Goal: Transaction & Acquisition: Obtain resource

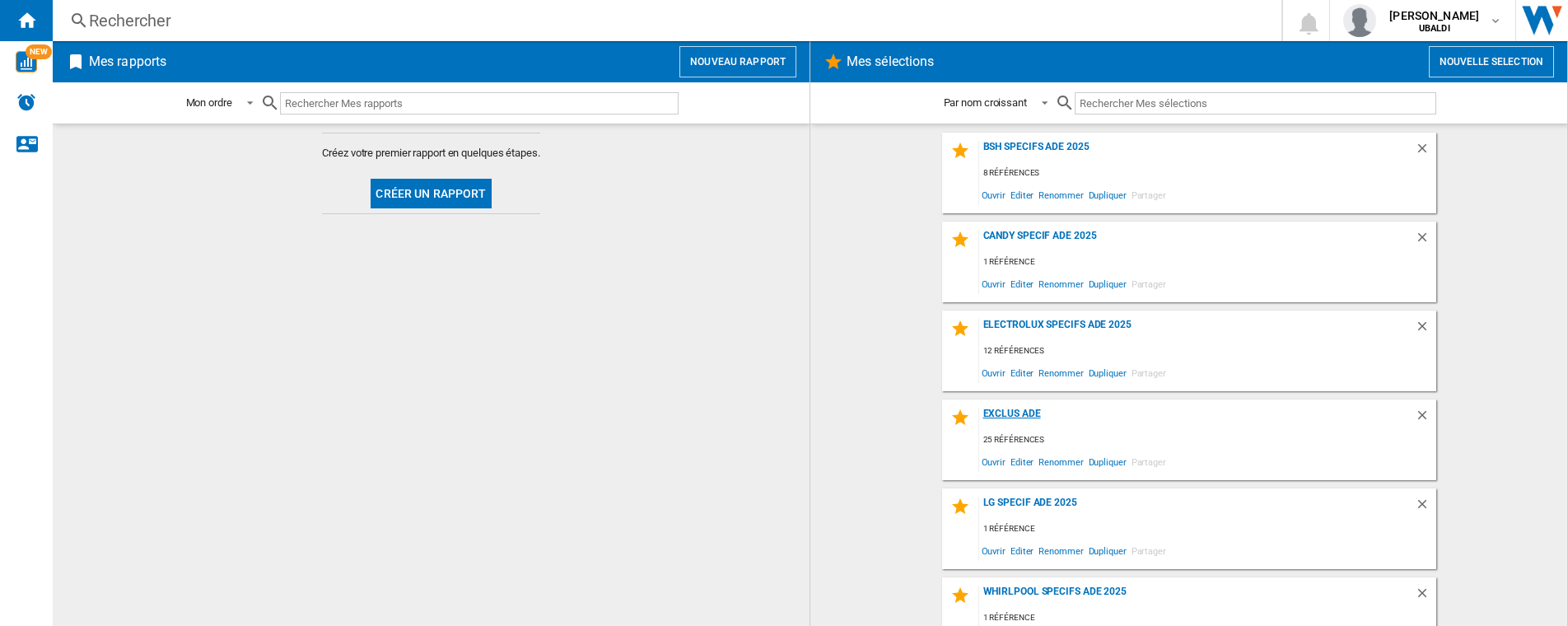
click at [1005, 417] on div "EXCLUS ADE" at bounding box center [1197, 419] width 435 height 22
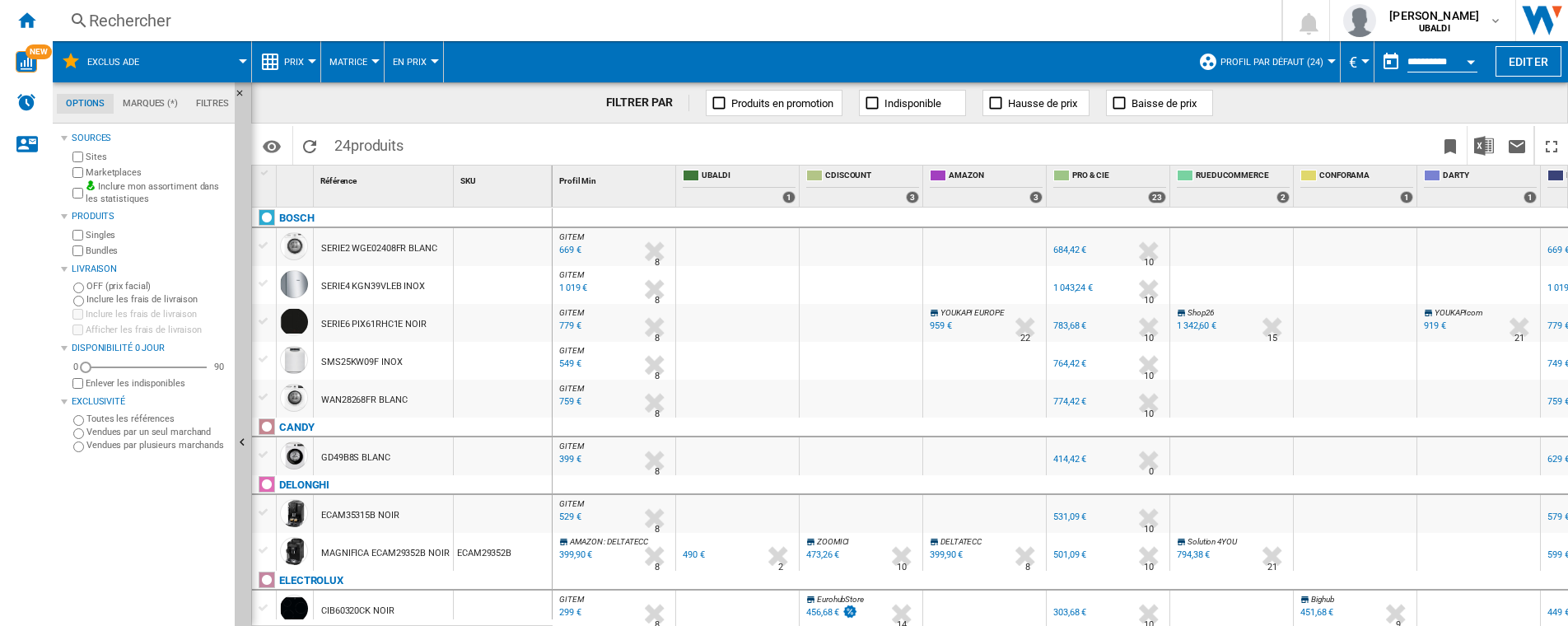
drag, startPoint x: 662, startPoint y: 66, endPoint x: 532, endPoint y: 22, distance: 137.2
click at [532, 22] on div "{{::getI18NText('[DOMAIN_NAME]').replace('[TEXT]', '')}} Rechercher 0 [PERSON_N…" at bounding box center [810, 313] width 1515 height 626
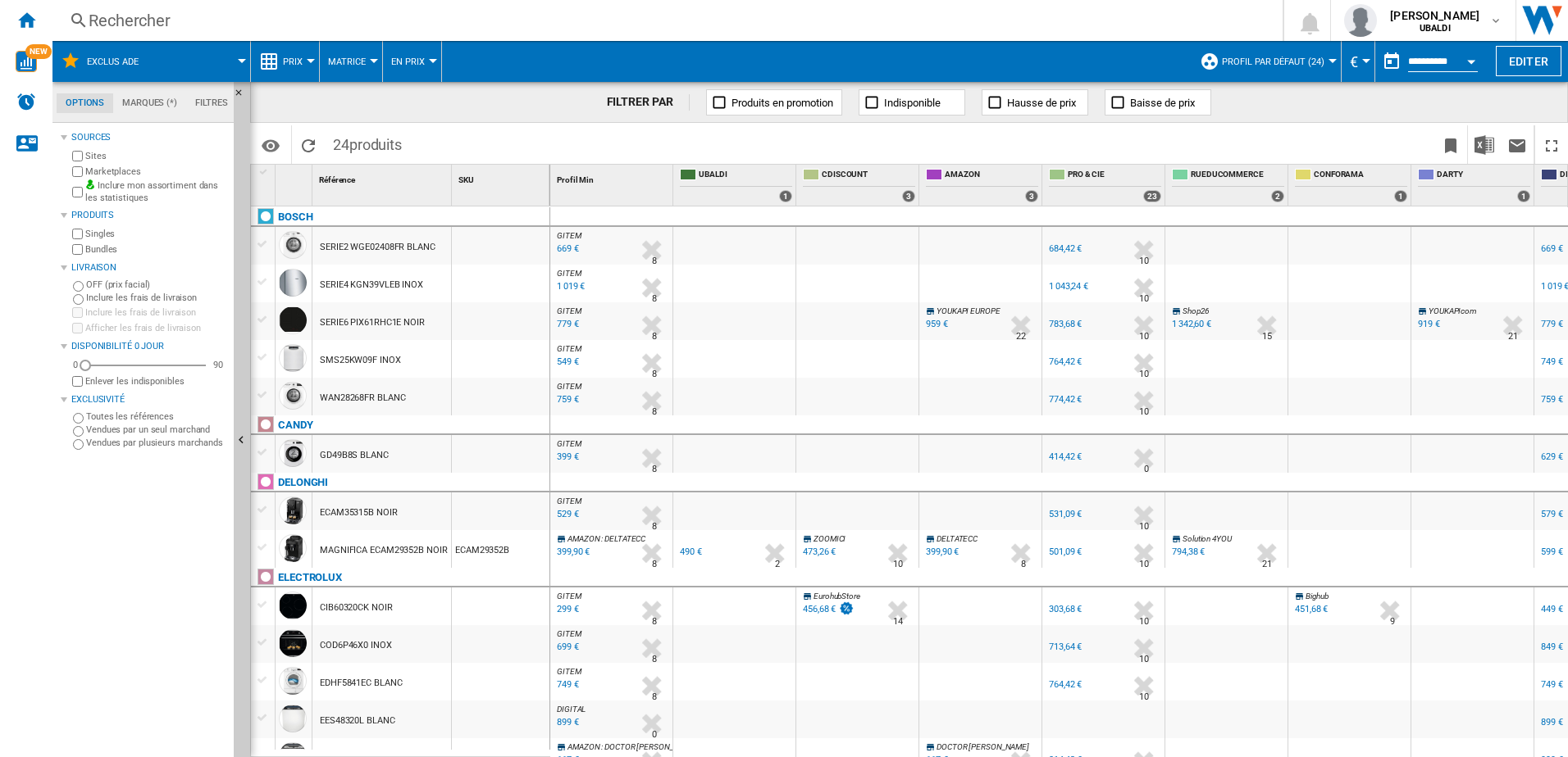
click at [1295, 63] on span "Profil par défaut (24)" at bounding box center [1272, 61] width 103 height 11
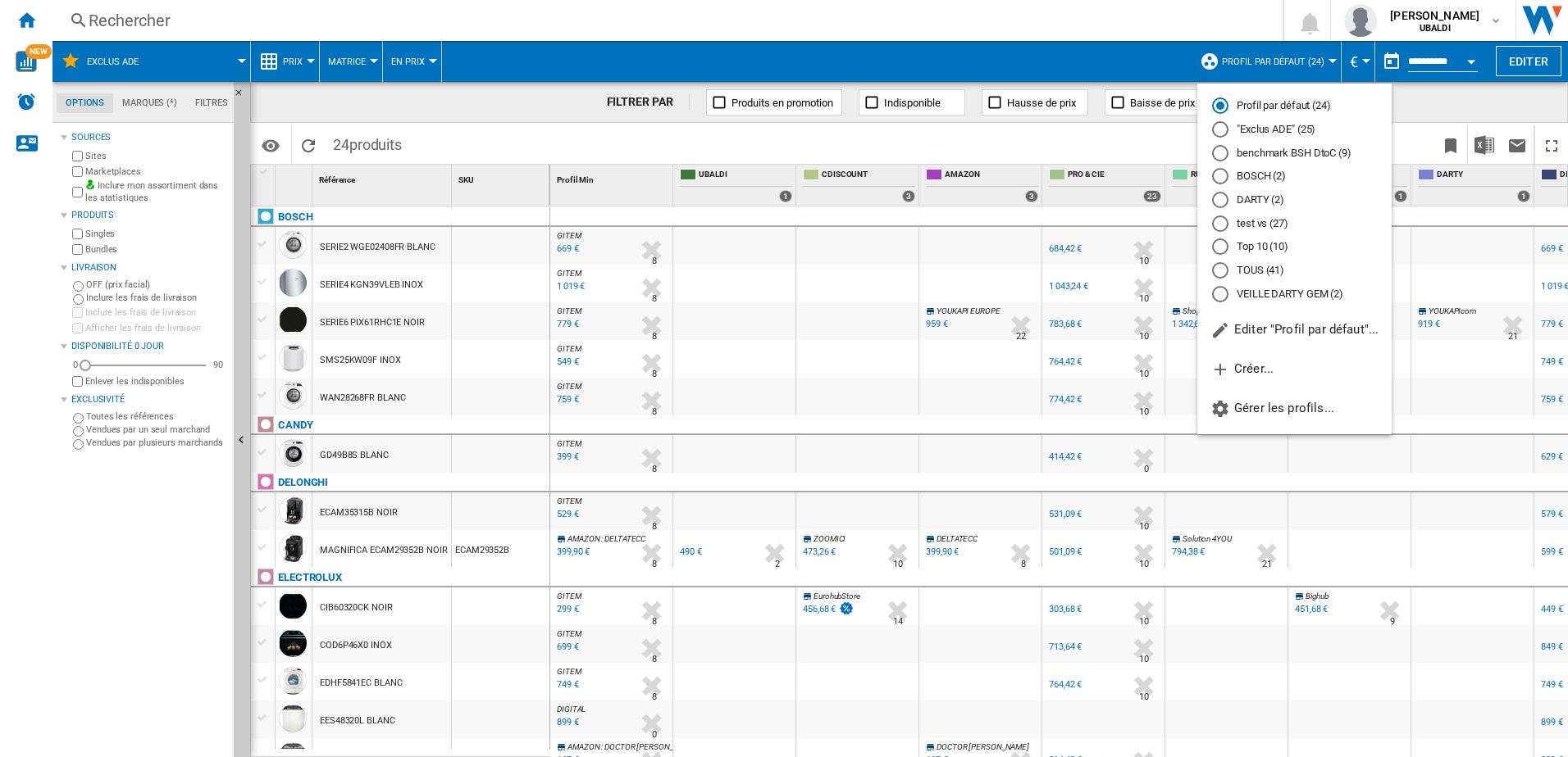
click at [1264, 132] on md-radio-button ""Exclus ADE" (25)" at bounding box center [1294, 130] width 165 height 16
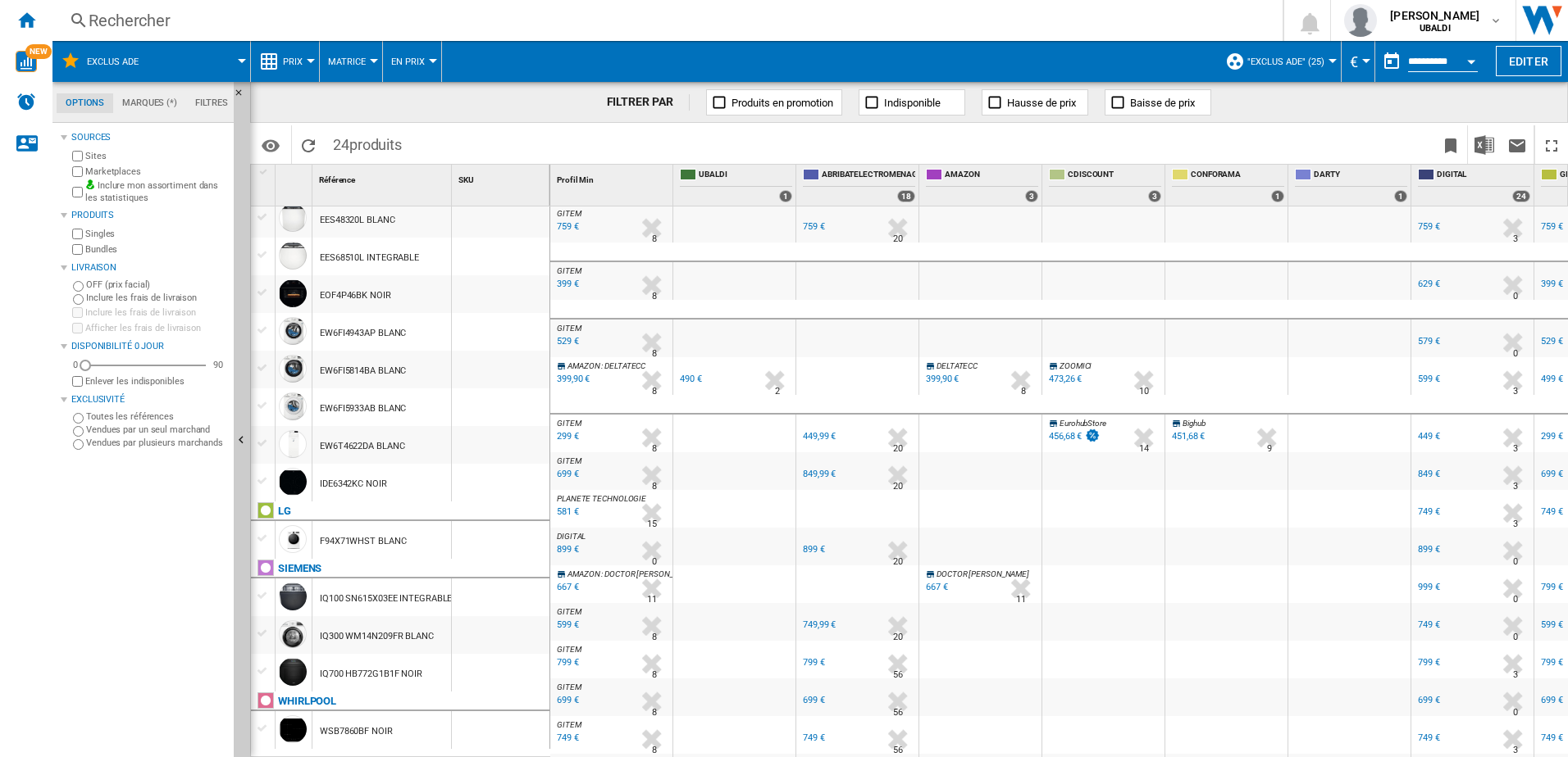
scroll to position [9, 0]
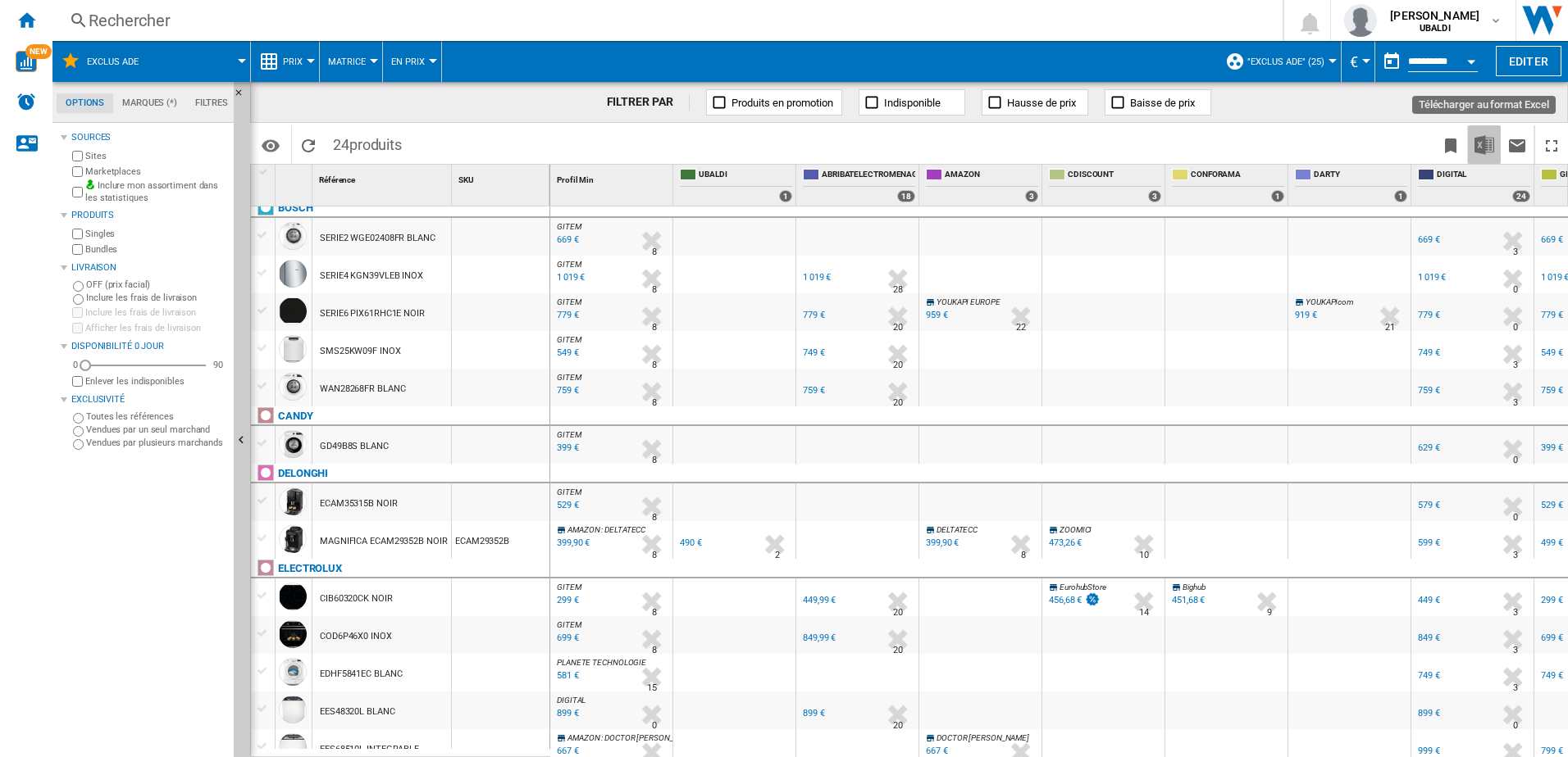
click at [1481, 140] on img "Télécharger au format Excel" at bounding box center [1484, 145] width 19 height 19
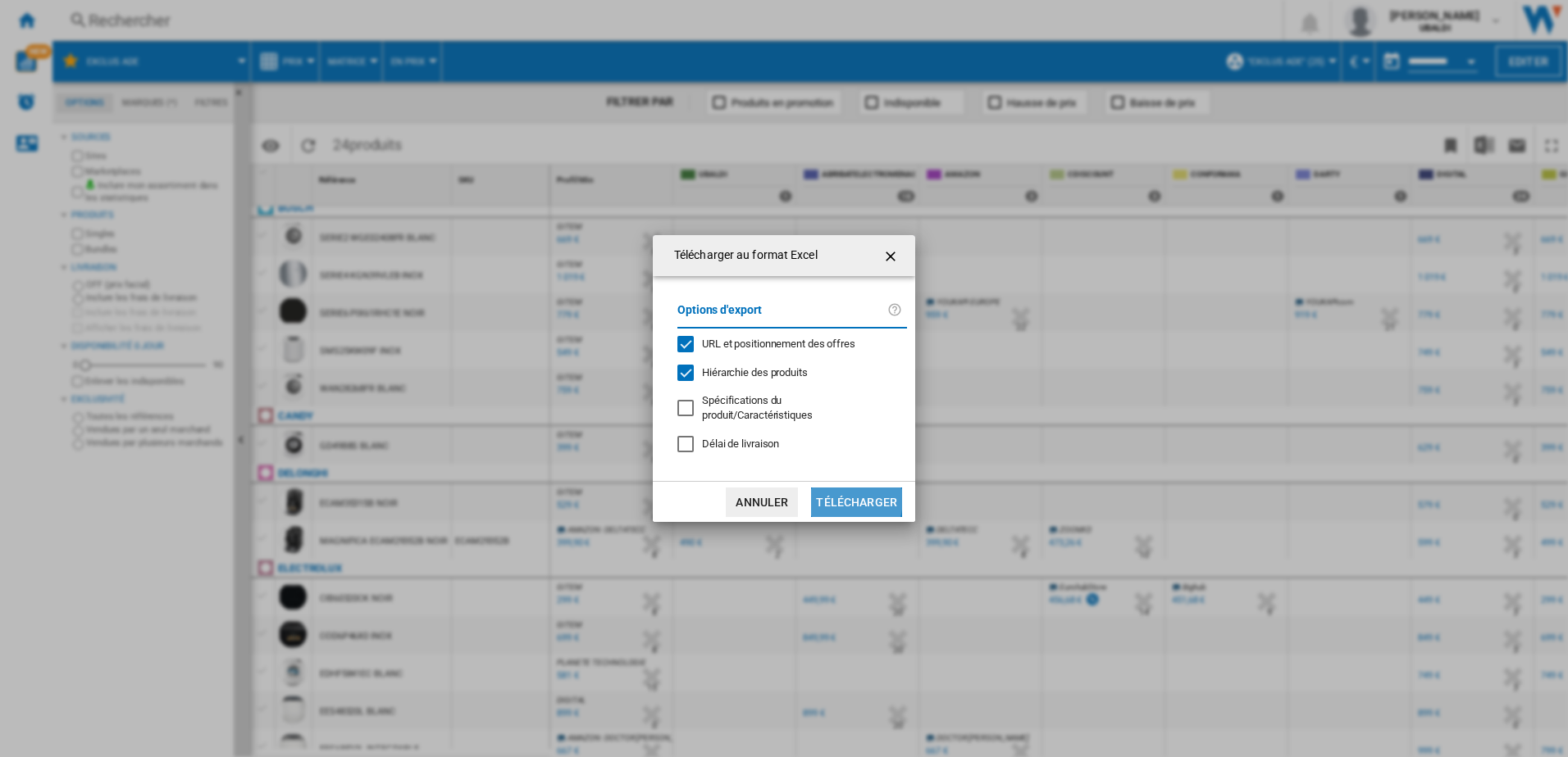
click at [837, 499] on button "Télécharger" at bounding box center [856, 503] width 91 height 30
